Goal: Check status: Check status

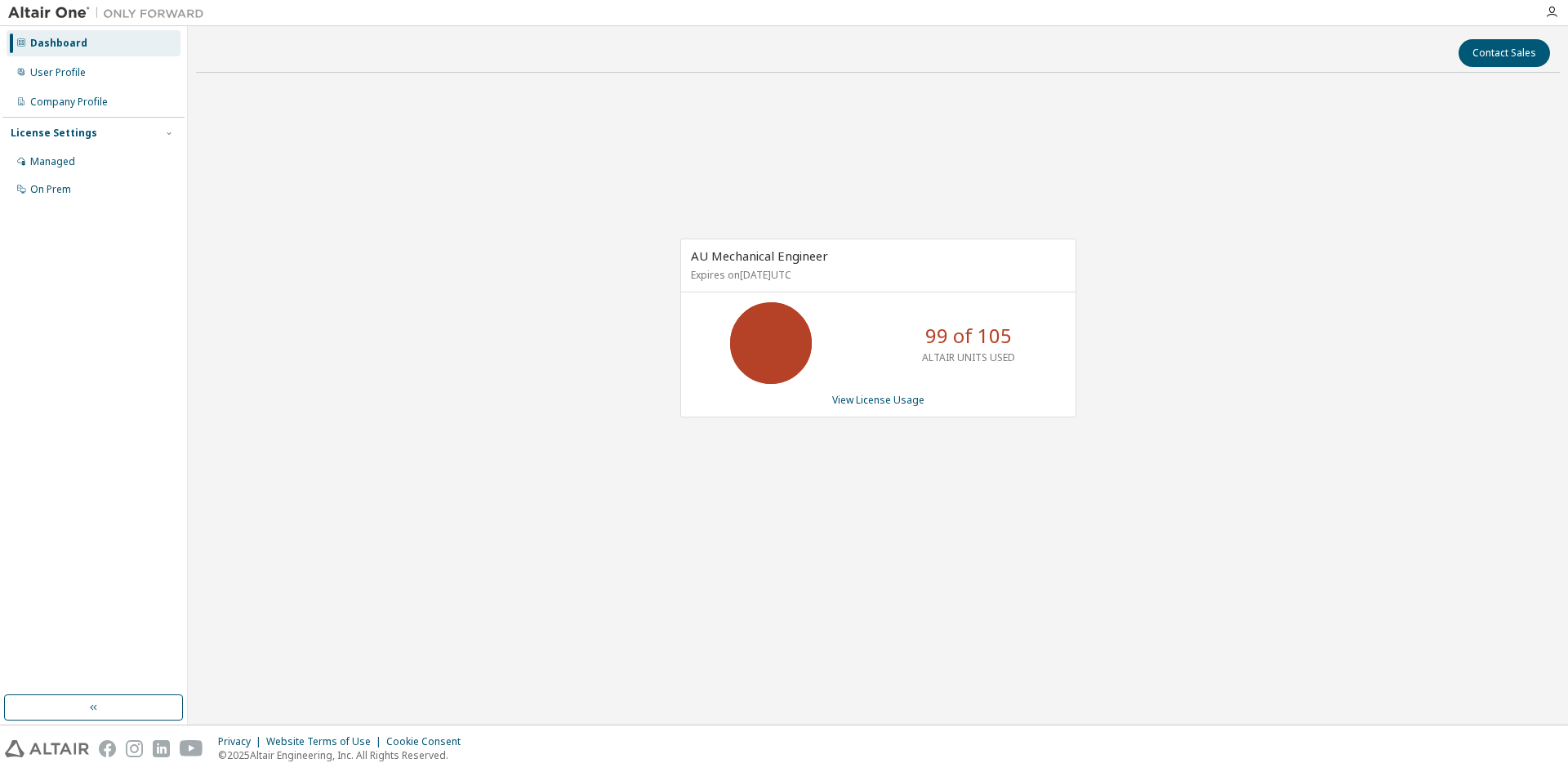
click at [354, 408] on div "AU Mechanical Engineer Expires on June 1, 2026 UTC 99 of 105 ALTAIR UNITS USED …" at bounding box center [878, 337] width 1364 height 502
click at [875, 401] on link "View License Usage" at bounding box center [878, 399] width 92 height 14
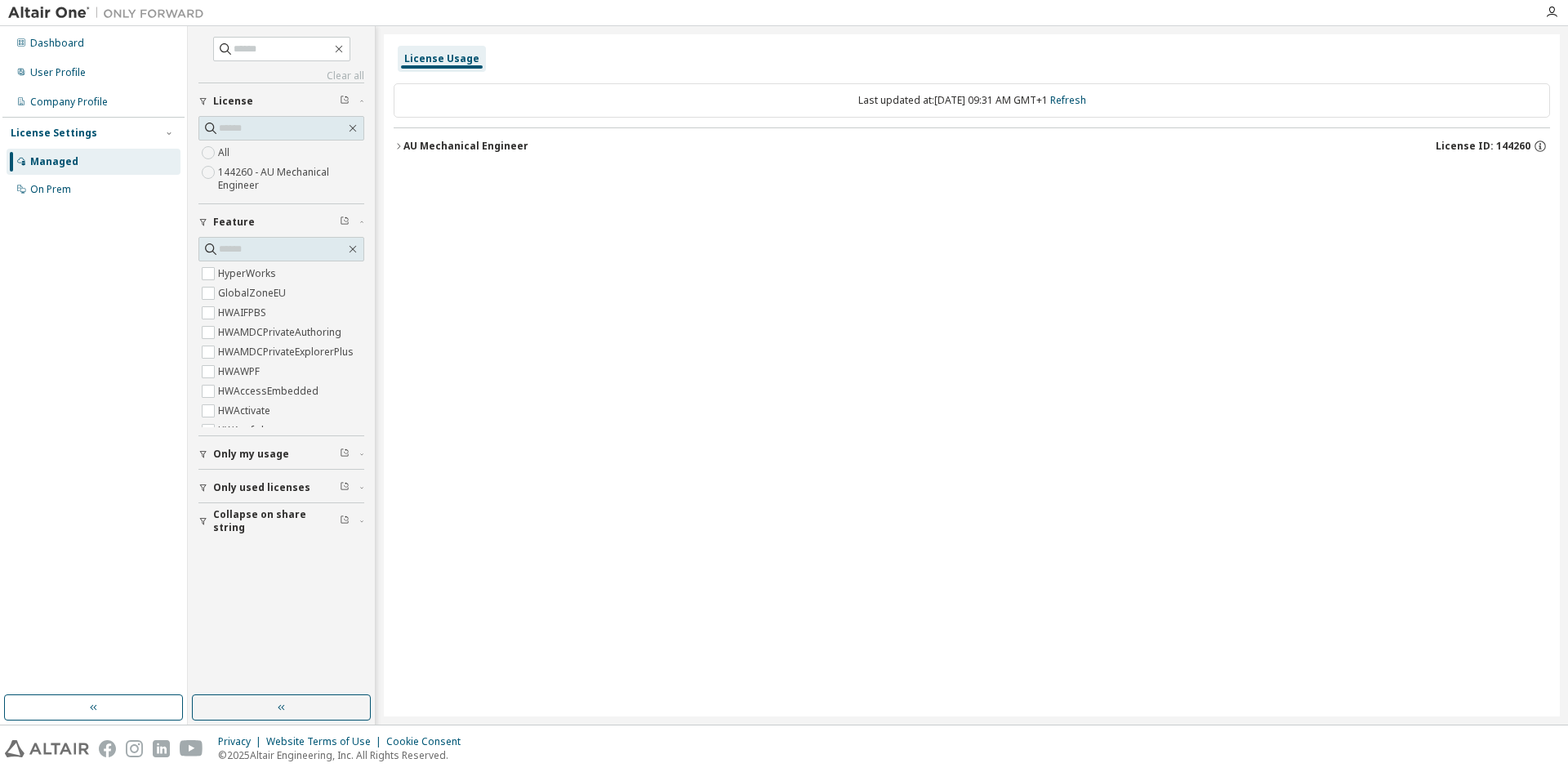
click at [400, 141] on button "AU Mechanical Engineer License ID: 144260" at bounding box center [972, 146] width 1156 height 36
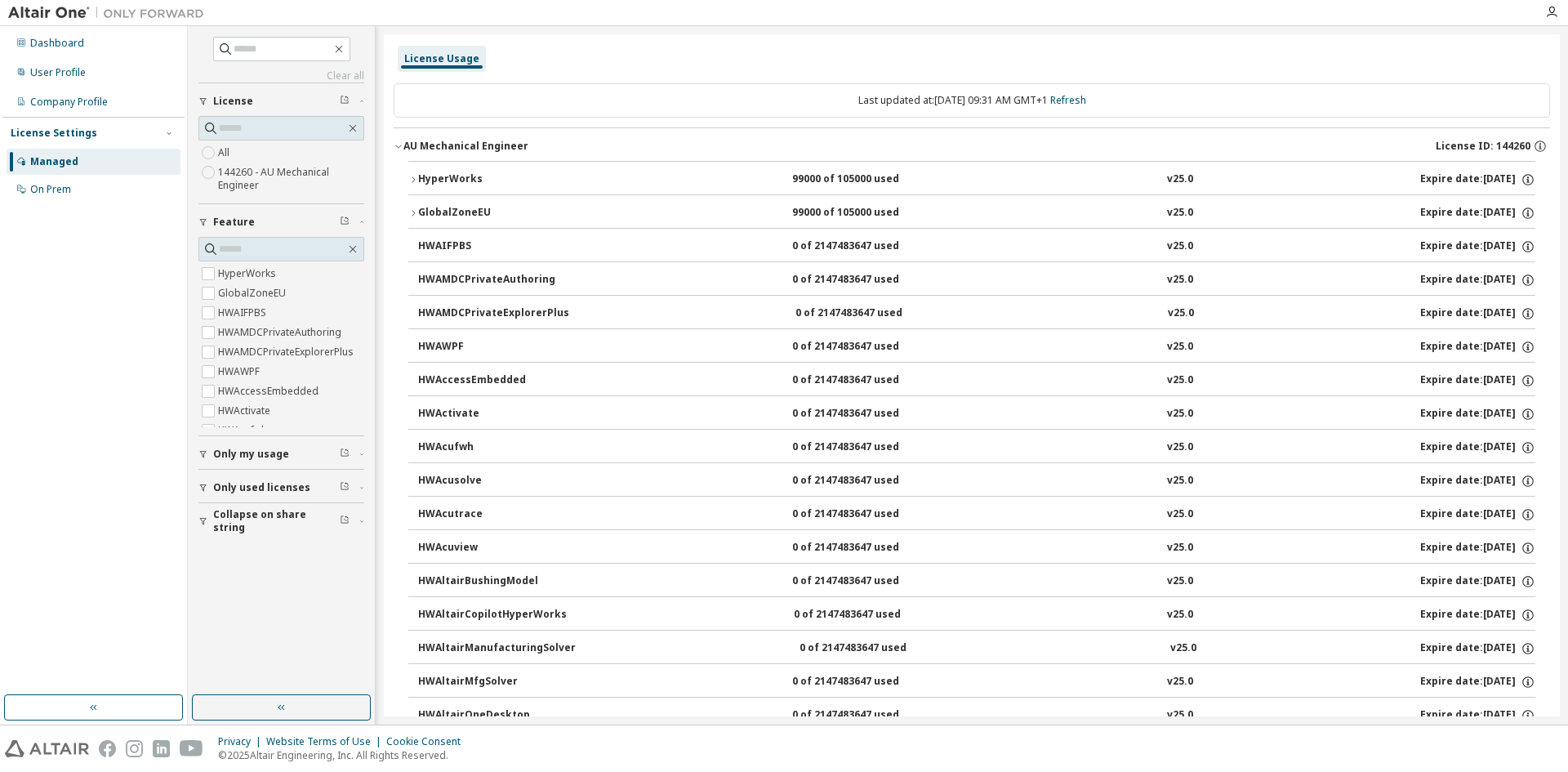
click at [409, 181] on icon "button" at bounding box center [413, 180] width 10 height 10
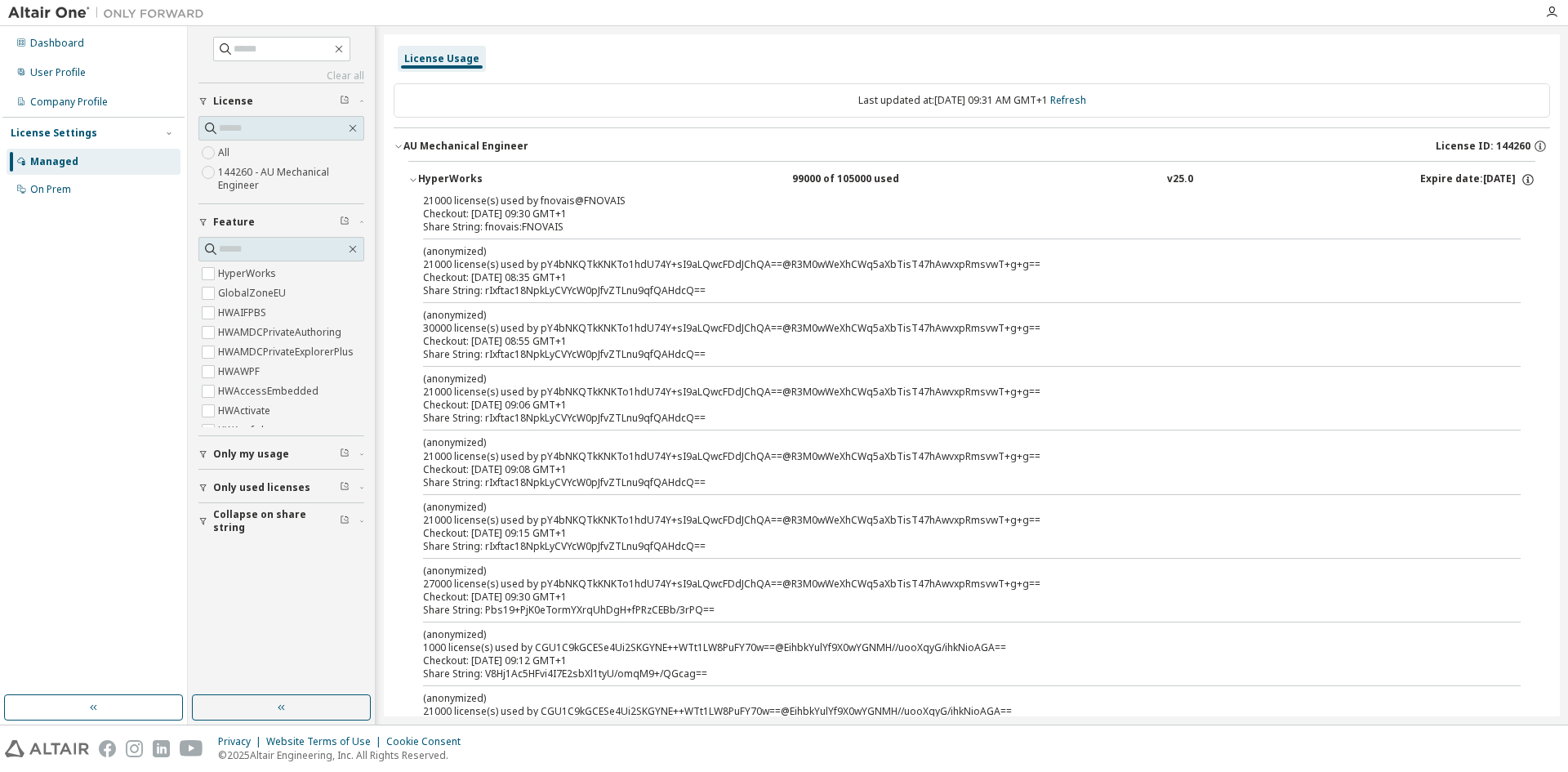
click at [60, 18] on img at bounding box center [110, 13] width 204 height 16
click at [60, 39] on div "Dashboard" at bounding box center [57, 43] width 54 height 13
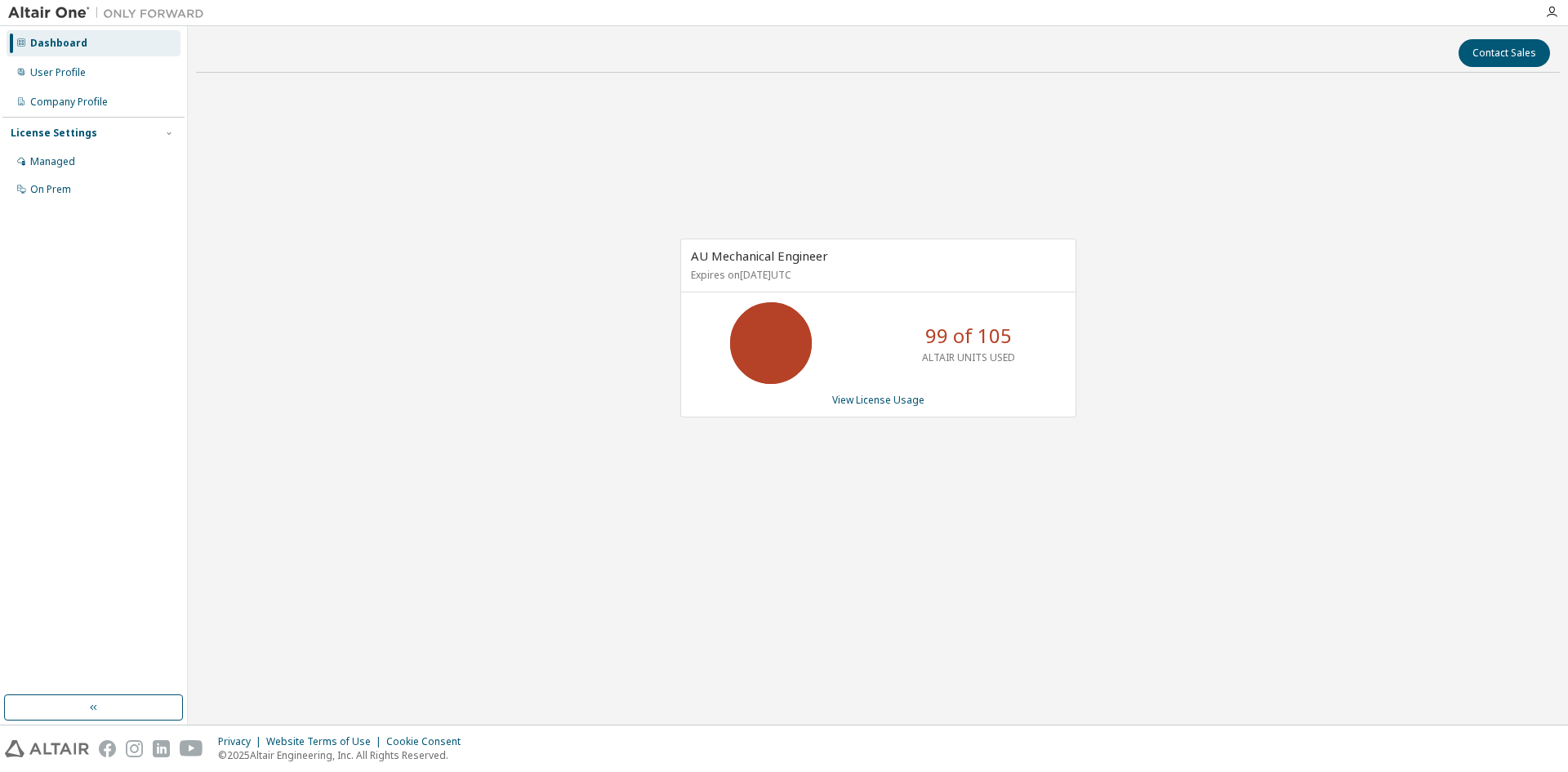
click at [533, 335] on div "AU Mechanical Engineer Expires on June 1, 2026 UTC 99 of 105 ALTAIR UNITS USED …" at bounding box center [878, 337] width 1364 height 502
click at [893, 580] on div "AU Mechanical Engineer Expires on [DATE] UTC 78 of 105 ALTAIR UNITS USED View L…" at bounding box center [878, 337] width 1364 height 502
click at [410, 39] on div "Contact Sales" at bounding box center [878, 53] width 1344 height 28
